Goal: Information Seeking & Learning: Learn about a topic

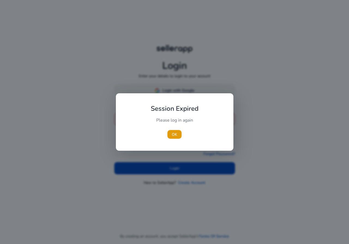
click at [192, 91] on div at bounding box center [174, 122] width 349 height 244
click at [177, 135] on span "OK" at bounding box center [174, 135] width 5 height 6
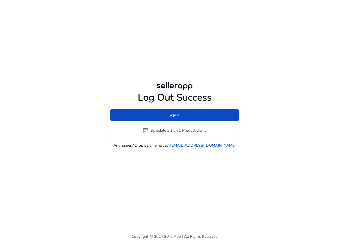
click at [179, 87] on div at bounding box center [174, 86] width 39 height 11
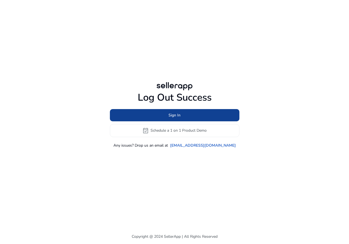
click at [181, 117] on span at bounding box center [174, 115] width 129 height 13
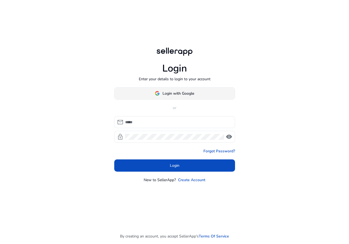
click at [161, 92] on span "Login with Google" at bounding box center [174, 94] width 39 height 6
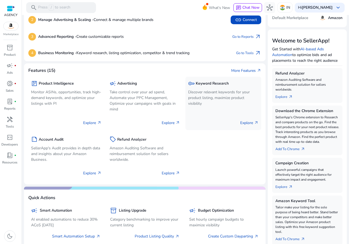
scroll to position [54, 0]
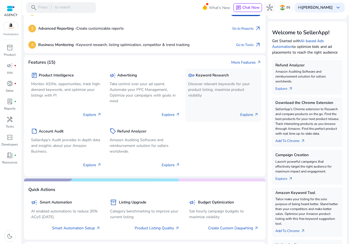
click at [212, 100] on div "key Keyword Research Discover relevant keywords for your product listing, maxim…" at bounding box center [223, 95] width 76 height 53
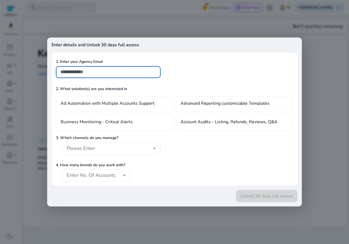
click at [117, 30] on div at bounding box center [174, 122] width 349 height 244
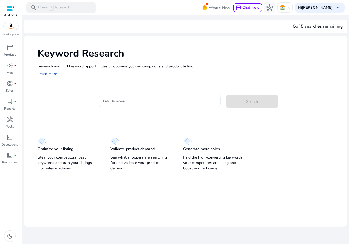
click at [150, 105] on div at bounding box center [159, 101] width 113 height 12
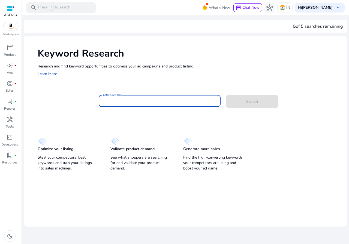
click at [136, 102] on input "Enter Keyword" at bounding box center [159, 101] width 113 height 6
click at [113, 84] on div "Keyword Research Research and find keyword opportunities to optimize your ad ca…" at bounding box center [185, 62] width 322 height 52
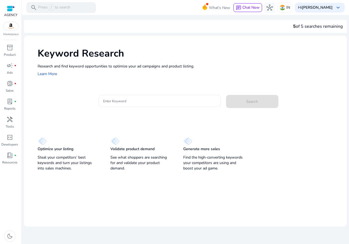
click at [126, 106] on div at bounding box center [159, 101] width 113 height 12
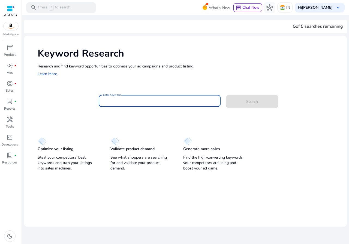
click at [125, 105] on div at bounding box center [159, 101] width 113 height 12
click at [124, 103] on input "Enter Keyword" at bounding box center [159, 101] width 113 height 6
paste input "**********"
type input "**********"
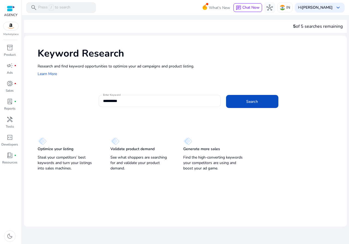
click at [141, 113] on mat-card "**********" at bounding box center [192, 104] width 309 height 26
click at [245, 97] on span at bounding box center [252, 101] width 52 height 13
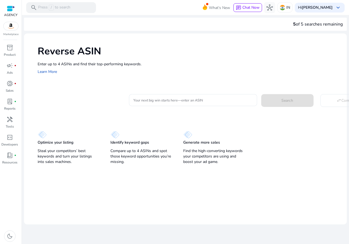
click at [145, 87] on div "Reverse ASIN Enter up to 4 ASINs and find their top-performing keywords. Learn …" at bounding box center [185, 100] width 322 height 133
click at [154, 101] on input "Your next big win starts here—enter an ASIN" at bounding box center [192, 100] width 119 height 6
paste input "**********"
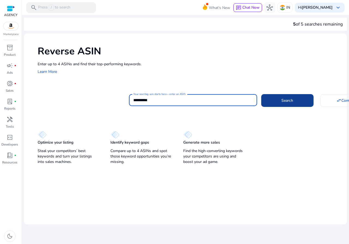
type input "**********"
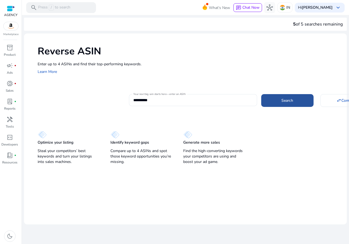
click at [302, 100] on span at bounding box center [287, 100] width 52 height 13
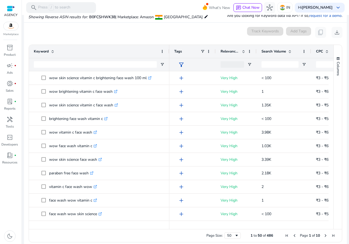
drag, startPoint x: 109, startPoint y: 50, endPoint x: 168, endPoint y: 54, distance: 58.7
click at [168, 54] on div at bounding box center [169, 51] width 2 height 13
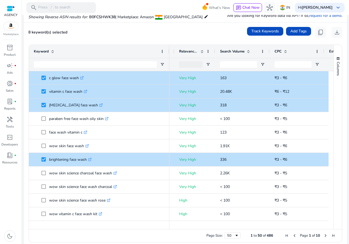
drag, startPoint x: 223, startPoint y: 226, endPoint x: 245, endPoint y: 224, distance: 22.2
click at [245, 224] on div at bounding box center [280, 226] width 305 height 5
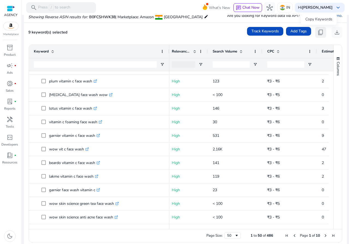
click at [315, 35] on button "content_copy" at bounding box center [320, 32] width 11 height 11
click at [317, 33] on span "content_copy" at bounding box center [320, 32] width 7 height 7
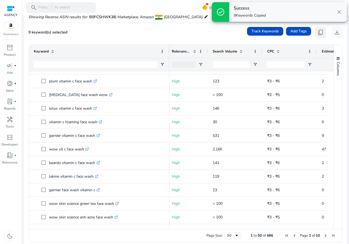
click at [317, 33] on span "content_copy" at bounding box center [320, 32] width 7 height 7
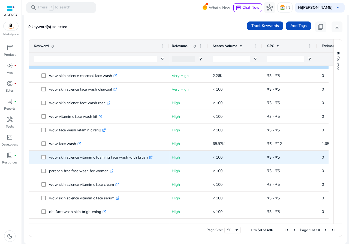
scroll to position [283, 0]
